Goal: Information Seeking & Learning: Find specific page/section

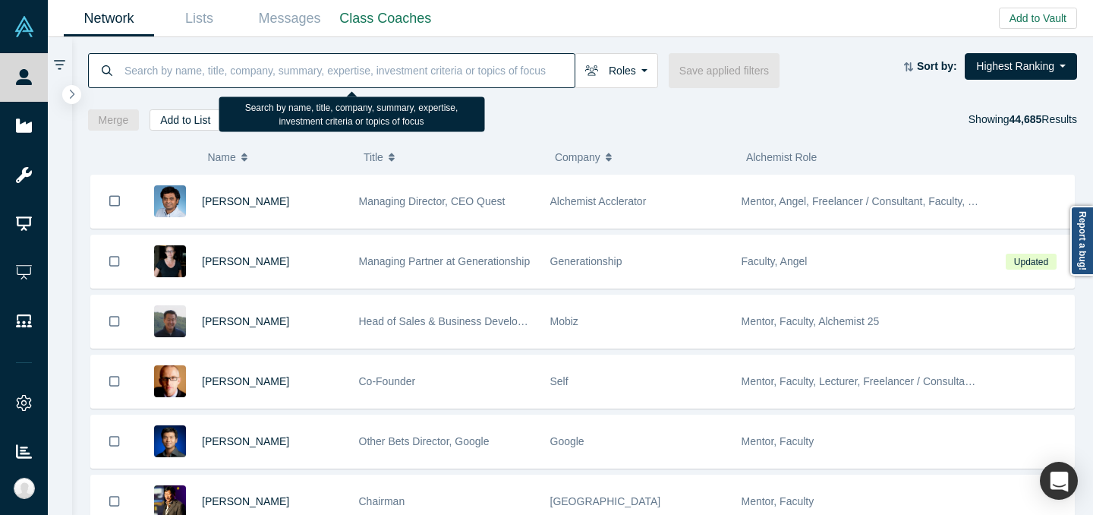
click at [432, 64] on input at bounding box center [349, 70] width 452 height 36
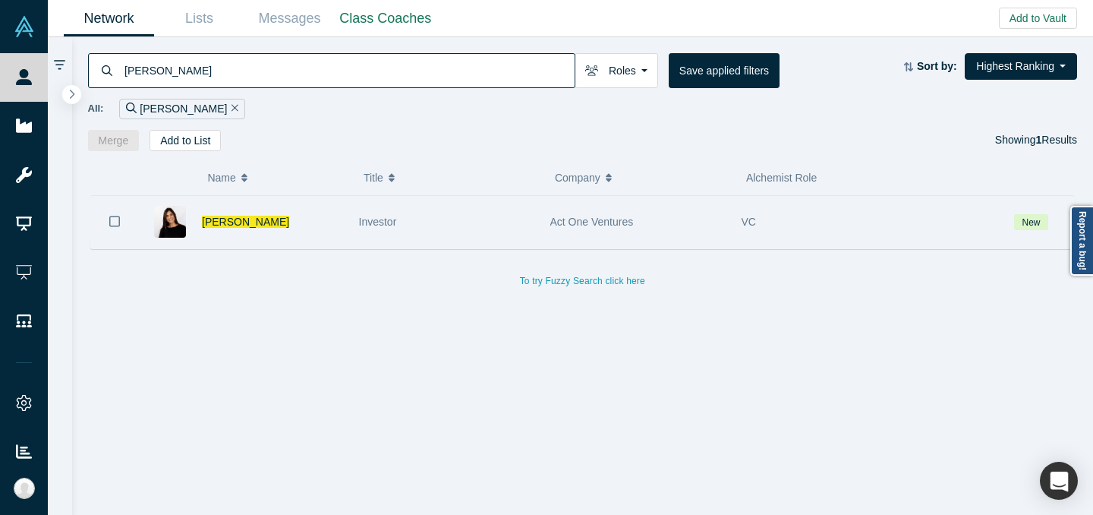
click at [508, 226] on div "Investor" at bounding box center [446, 222] width 175 height 52
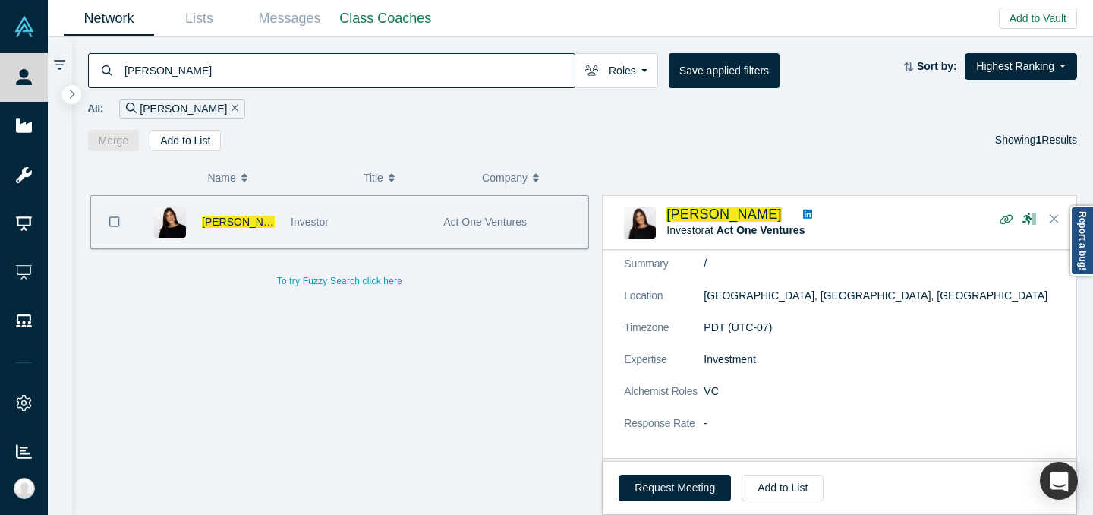
scroll to position [209, 0]
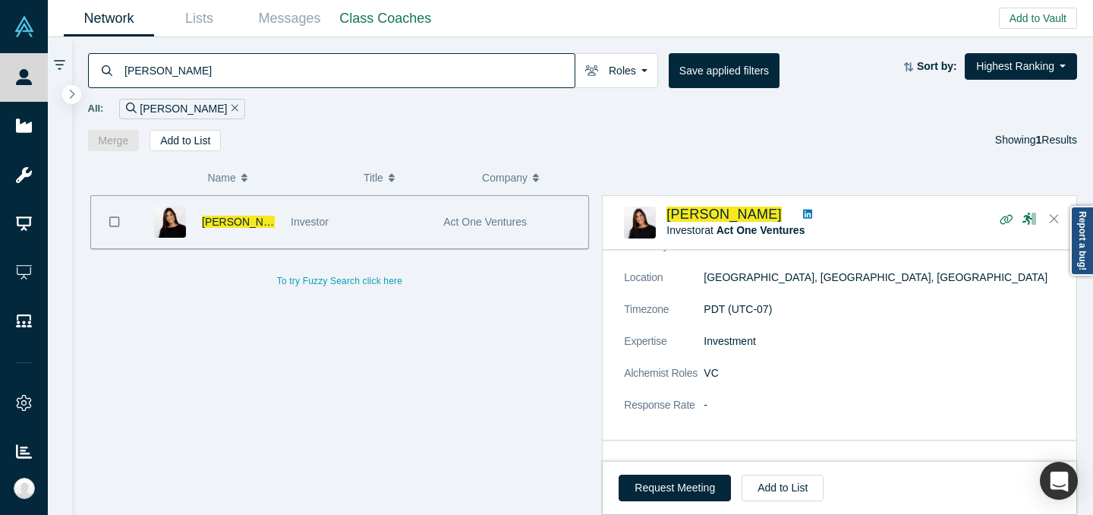
click at [409, 74] on input "[PERSON_NAME]" at bounding box center [349, 70] width 452 height 36
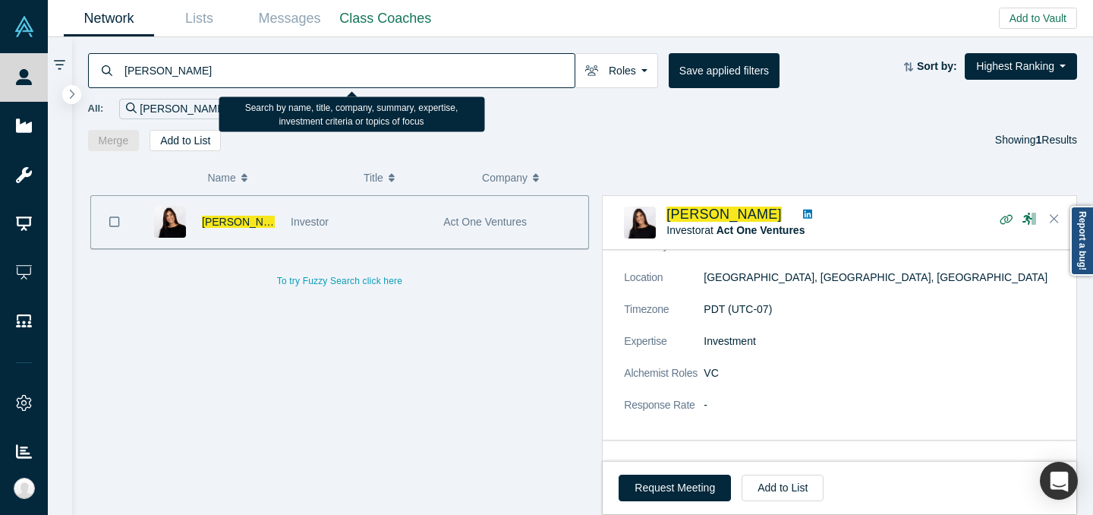
click at [409, 73] on input "[PERSON_NAME]" at bounding box center [349, 70] width 452 height 36
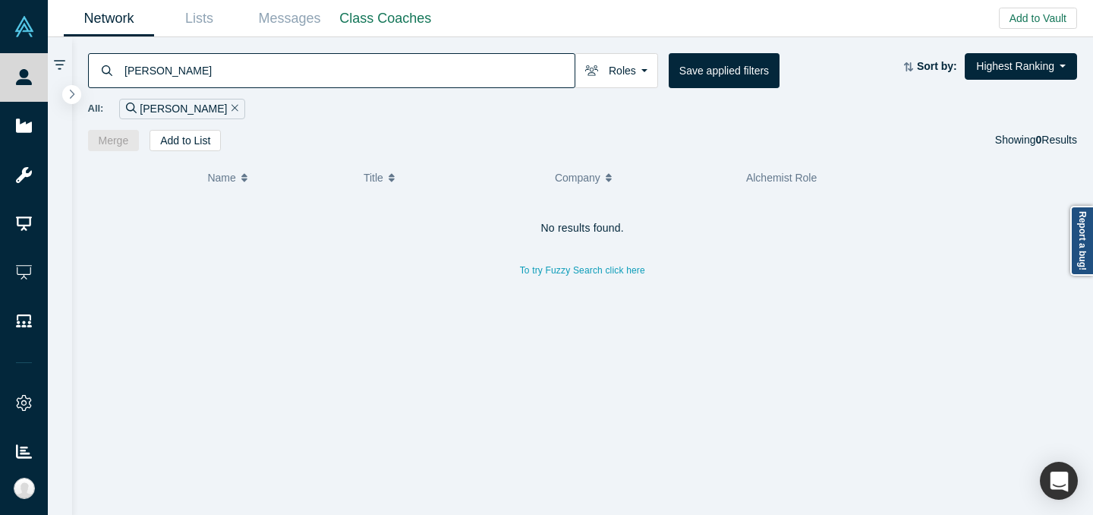
click at [141, 73] on input "[PERSON_NAME]" at bounding box center [349, 70] width 452 height 36
click at [140, 73] on input "[PERSON_NAME]" at bounding box center [349, 70] width 452 height 36
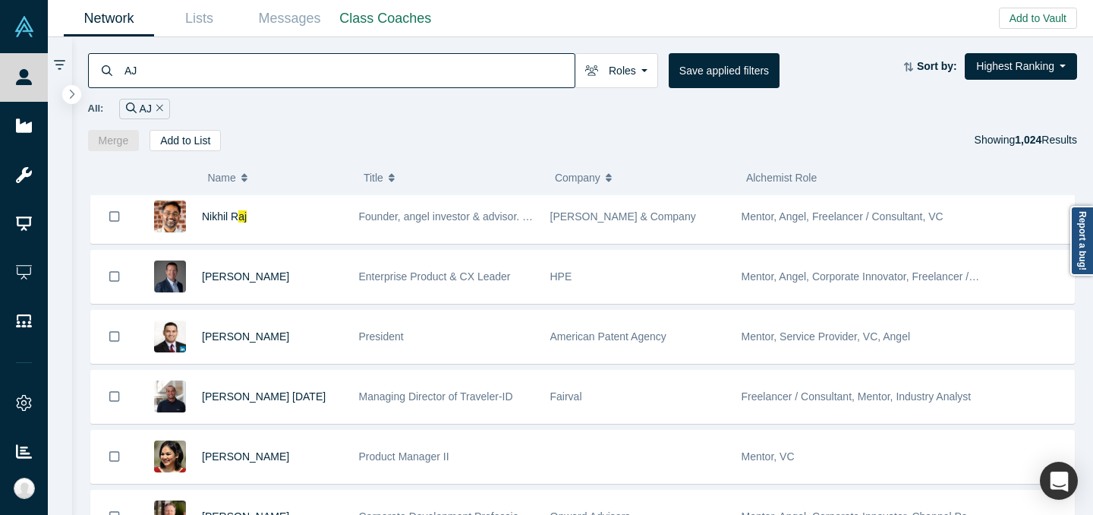
scroll to position [1100, 0]
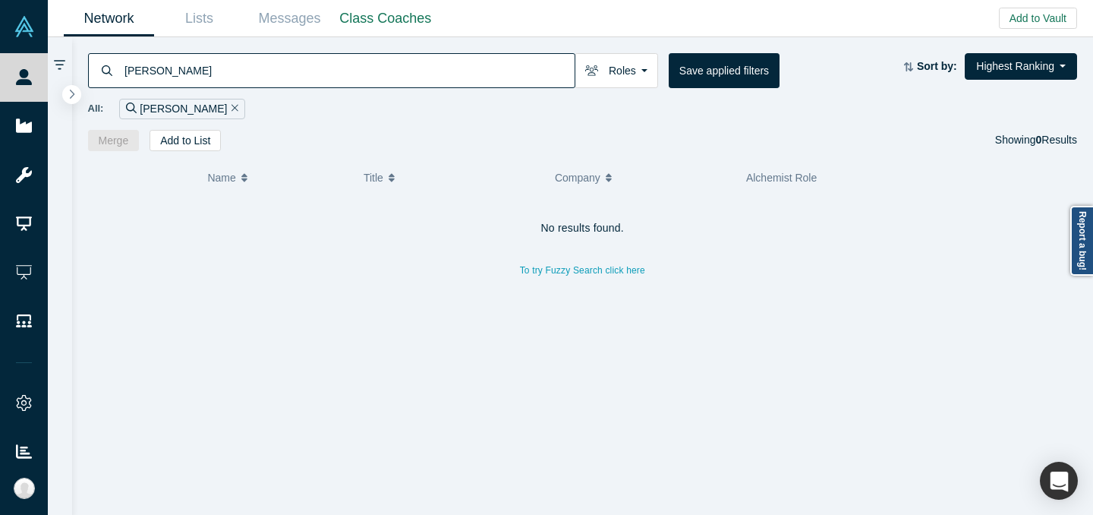
click at [495, 79] on input "[PERSON_NAME]" at bounding box center [349, 70] width 452 height 36
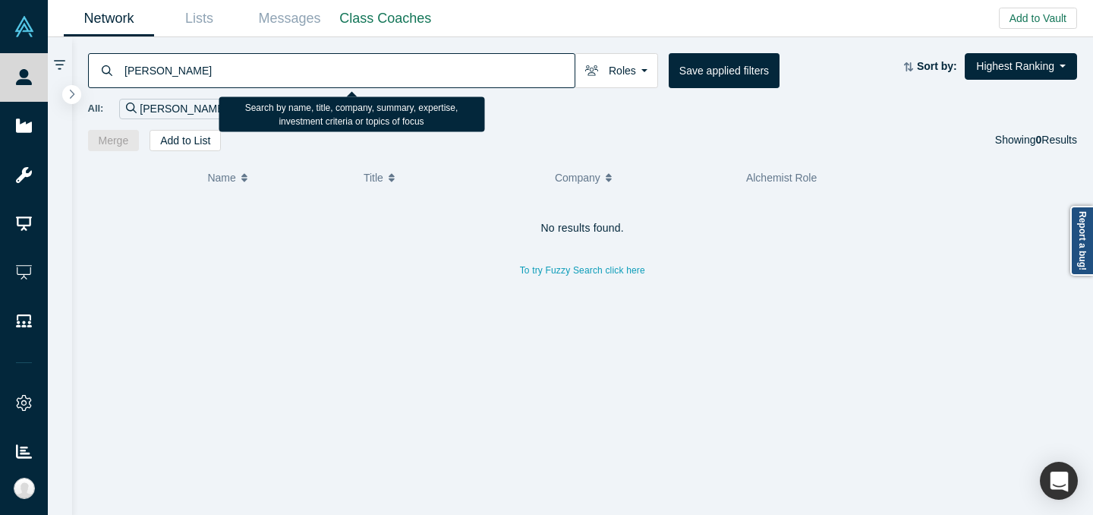
click at [495, 78] on input "[PERSON_NAME]" at bounding box center [349, 70] width 452 height 36
paste input "[EMAIL_ADDRESS][DOMAIN_NAME]"
type input "[EMAIL_ADDRESS][DOMAIN_NAME]"
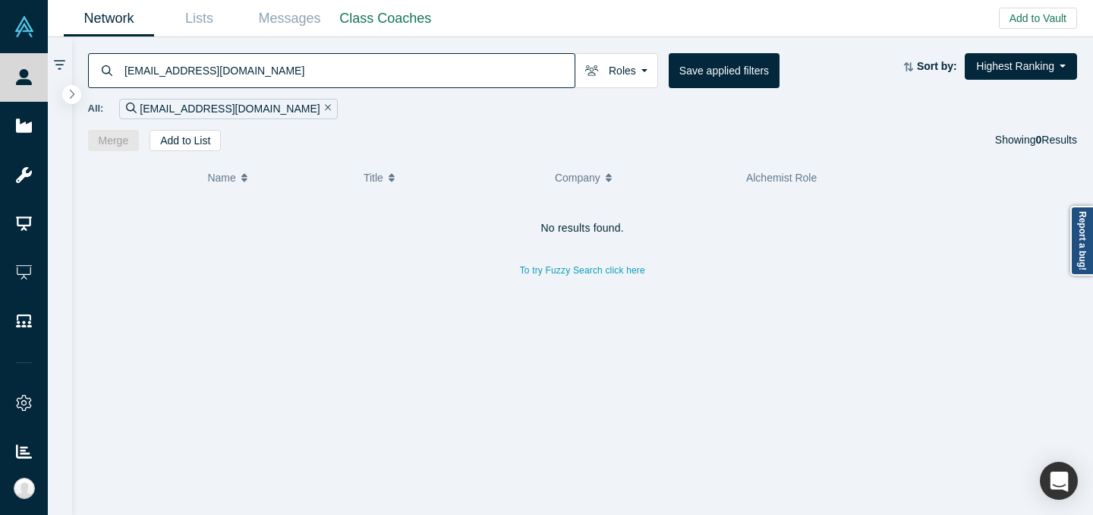
click at [403, 65] on input "[EMAIL_ADDRESS][DOMAIN_NAME]" at bounding box center [349, 70] width 452 height 36
click at [402, 65] on input "[EMAIL_ADDRESS][DOMAIN_NAME]" at bounding box center [349, 70] width 452 height 36
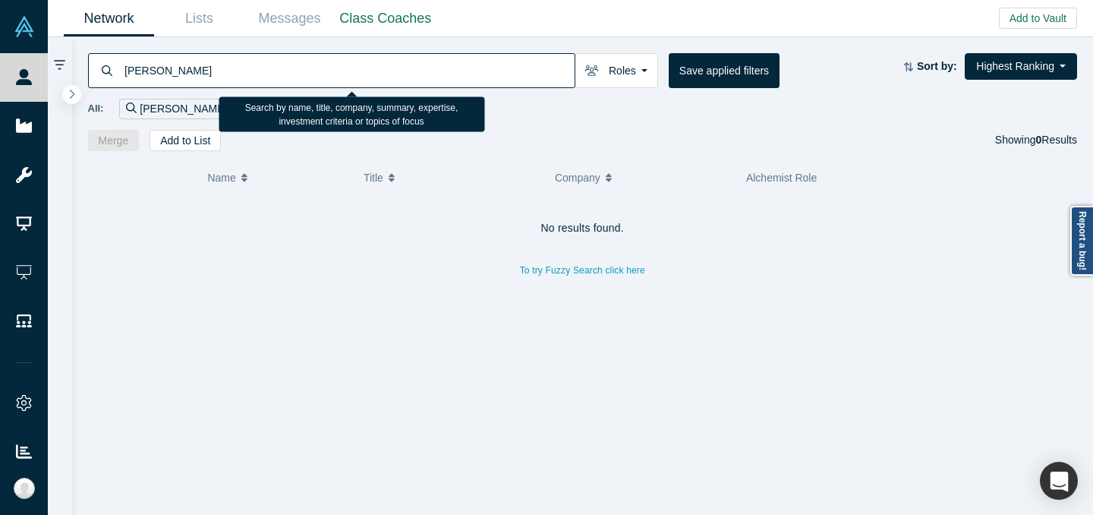
click at [157, 74] on input "[PERSON_NAME]" at bounding box center [349, 70] width 452 height 36
click at [157, 73] on input "[PERSON_NAME]" at bounding box center [349, 70] width 452 height 36
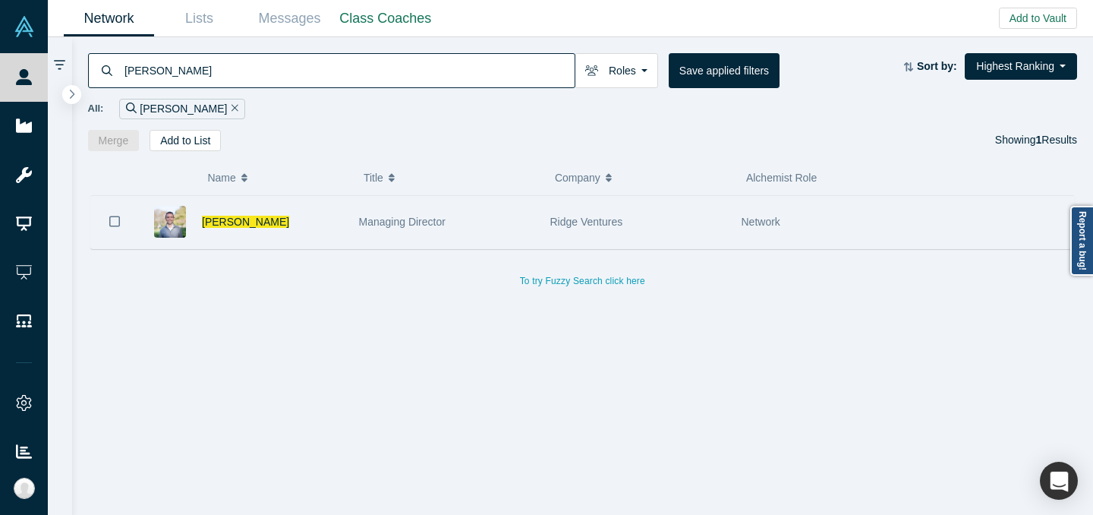
type input "[PERSON_NAME]"
click at [512, 224] on div "Managing Director" at bounding box center [446, 222] width 175 height 52
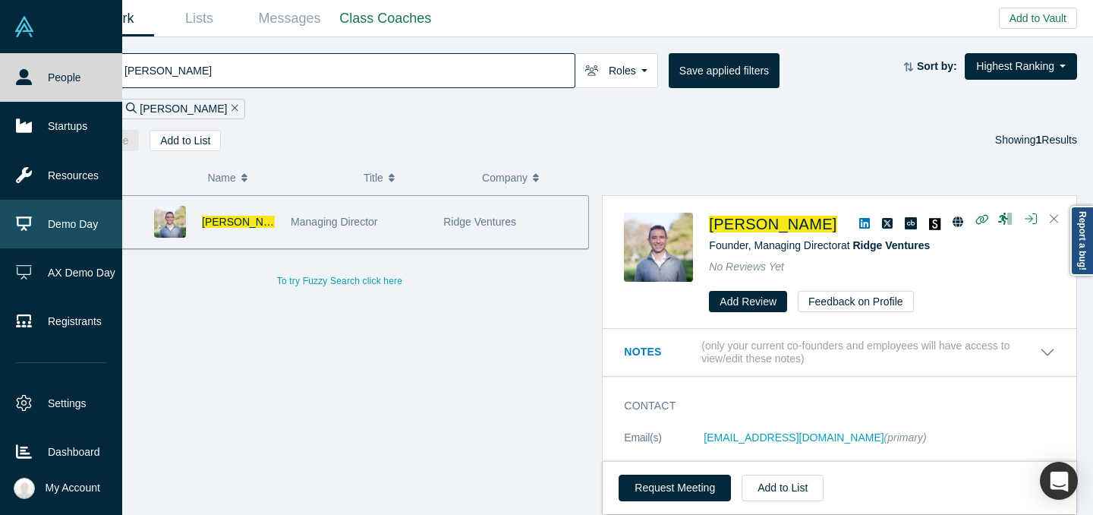
click at [53, 223] on link "Demo Day" at bounding box center [61, 224] width 122 height 49
